Goal: Transaction & Acquisition: Purchase product/service

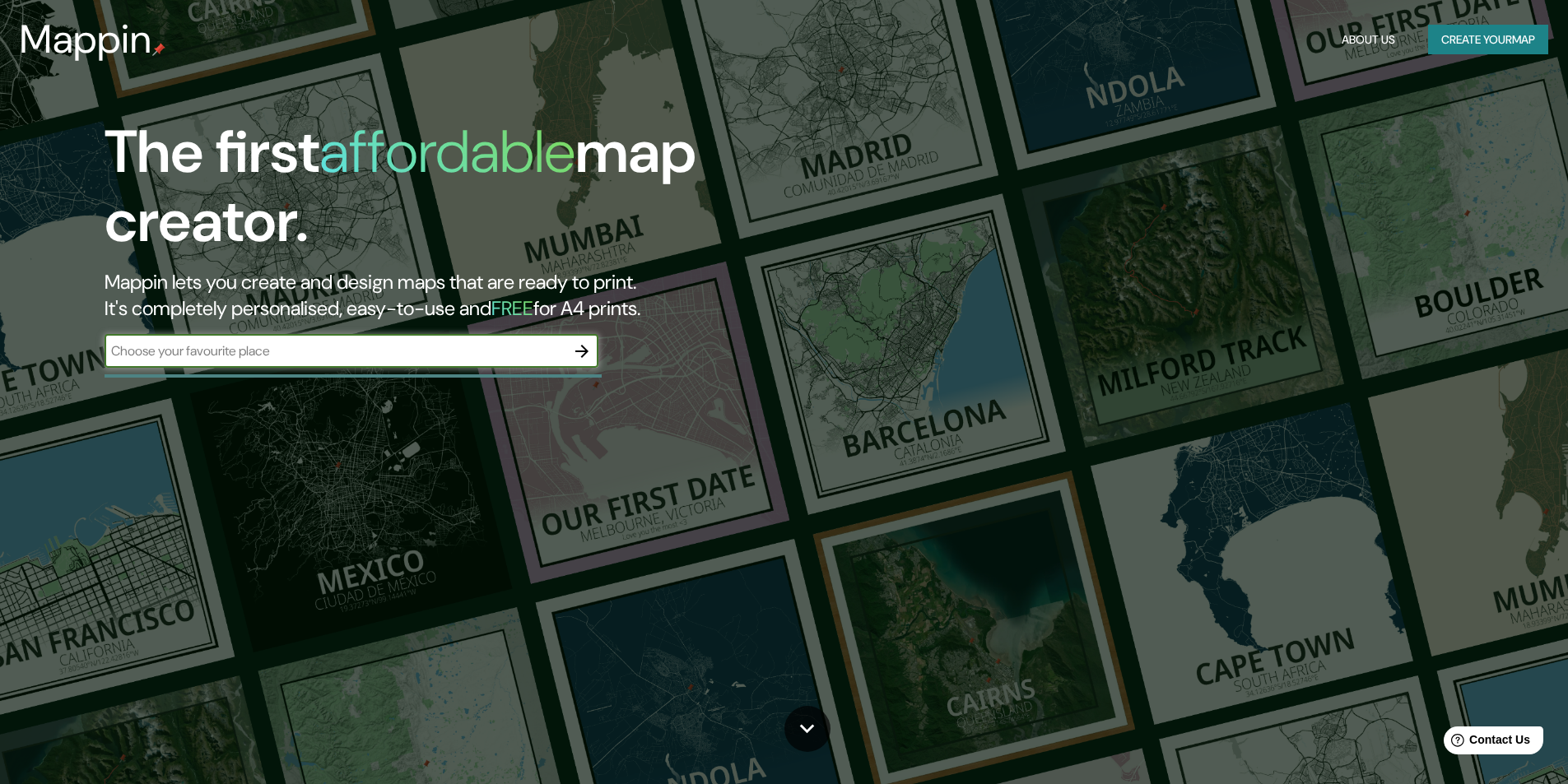
click at [298, 349] on input "text" at bounding box center [335, 351] width 461 height 19
type input "CHANCAY LIMA PEU"
click at [586, 344] on icon "button" at bounding box center [582, 351] width 20 height 20
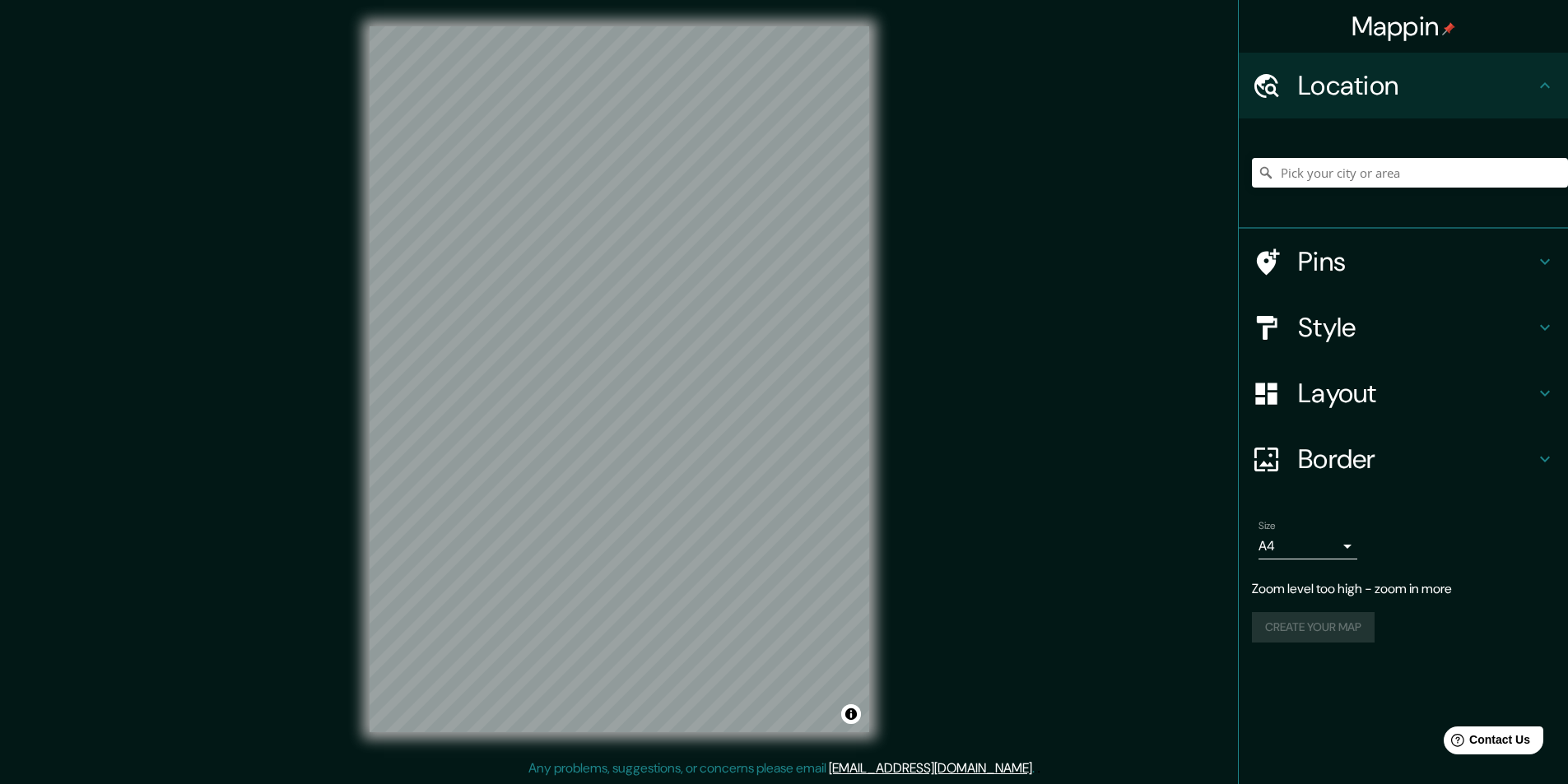
click at [1337, 332] on h4 "Style" at bounding box center [1416, 327] width 237 height 33
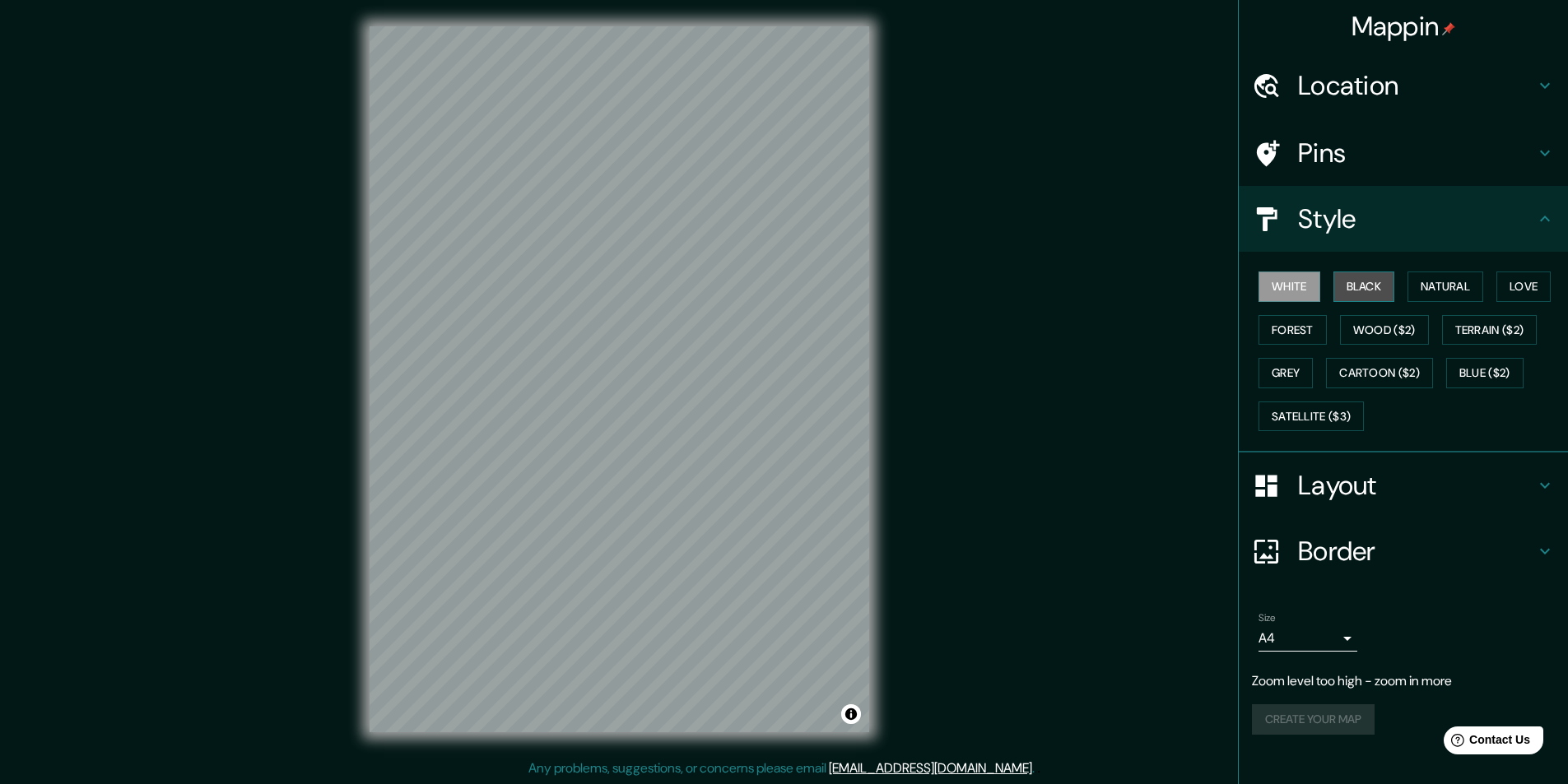
click at [1357, 291] on button "Black" at bounding box center [1364, 286] width 61 height 31
click at [1428, 279] on button "Natural" at bounding box center [1444, 286] width 75 height 31
click at [1289, 275] on button "White" at bounding box center [1289, 286] width 61 height 31
click at [1391, 69] on h4 "Location" at bounding box center [1416, 85] width 237 height 33
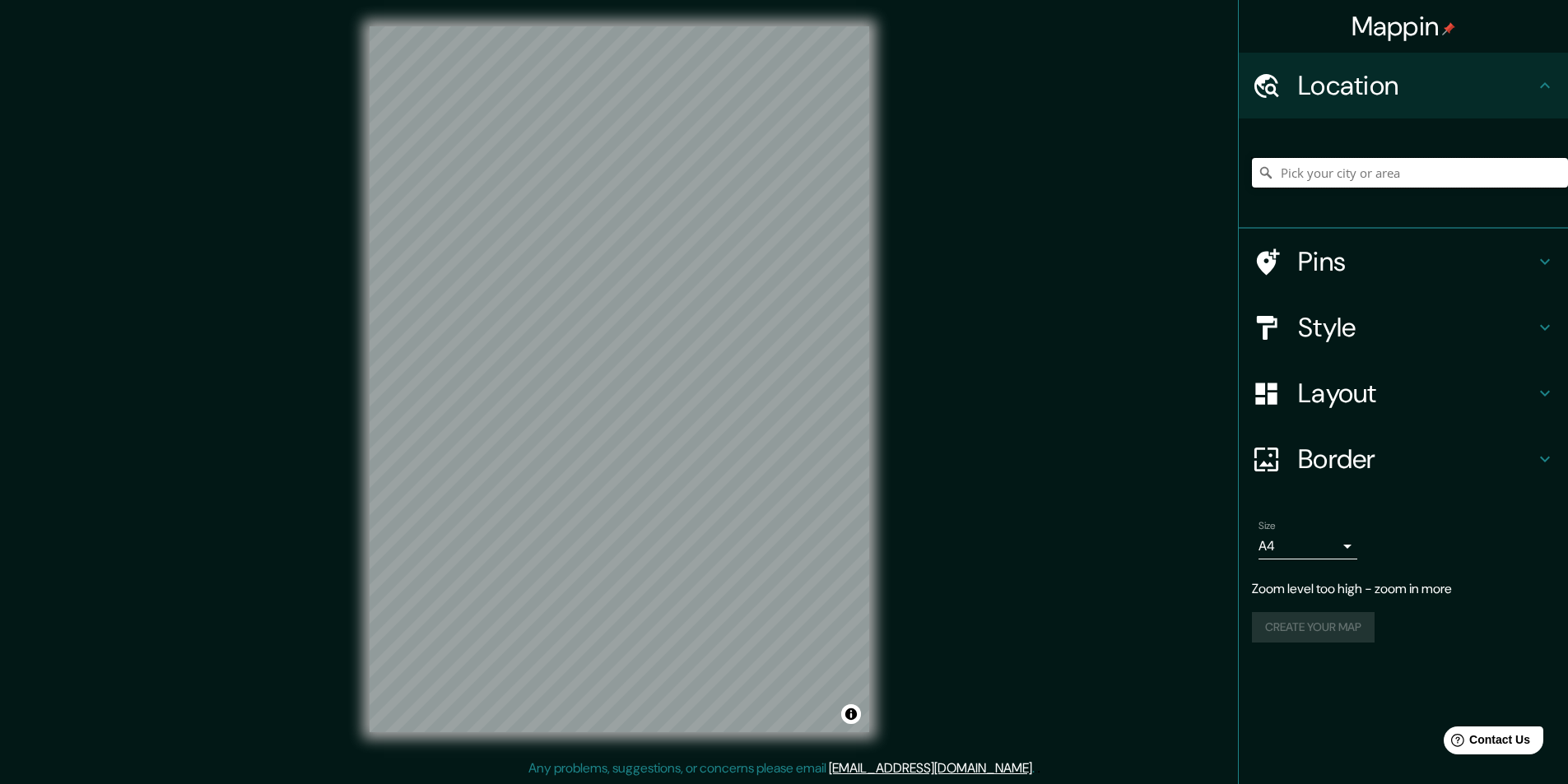
click at [1364, 181] on input "Pick your city or area" at bounding box center [1409, 173] width 316 height 30
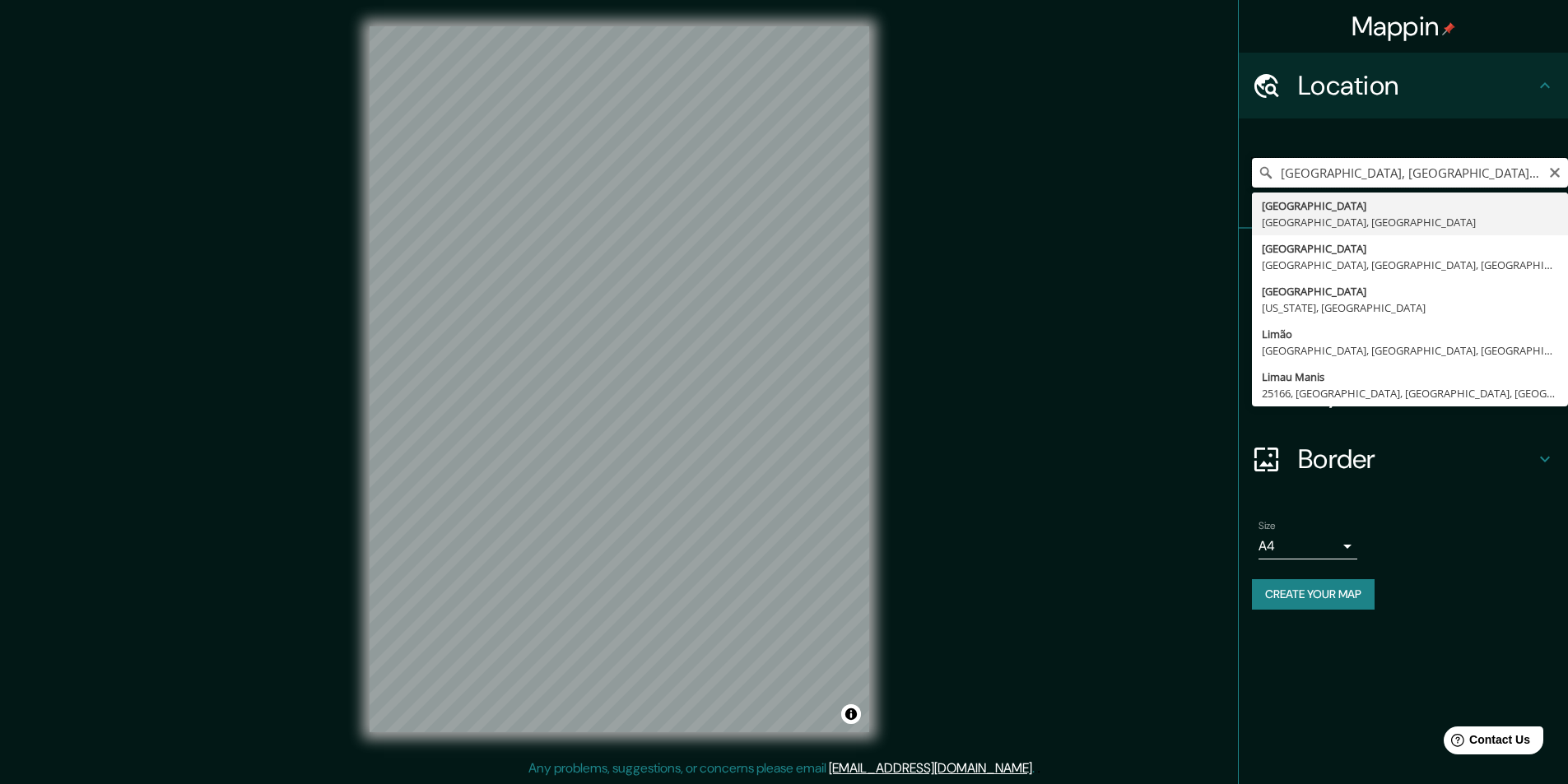
click at [1454, 168] on input "[GEOGRAPHIC_DATA], [GEOGRAPHIC_DATA], [GEOGRAPHIC_DATA]" at bounding box center [1409, 173] width 316 height 30
type input "L"
type input "CHANCAY LIMA [GEOGRAPHIC_DATA]"
